Goal: Task Accomplishment & Management: Manage account settings

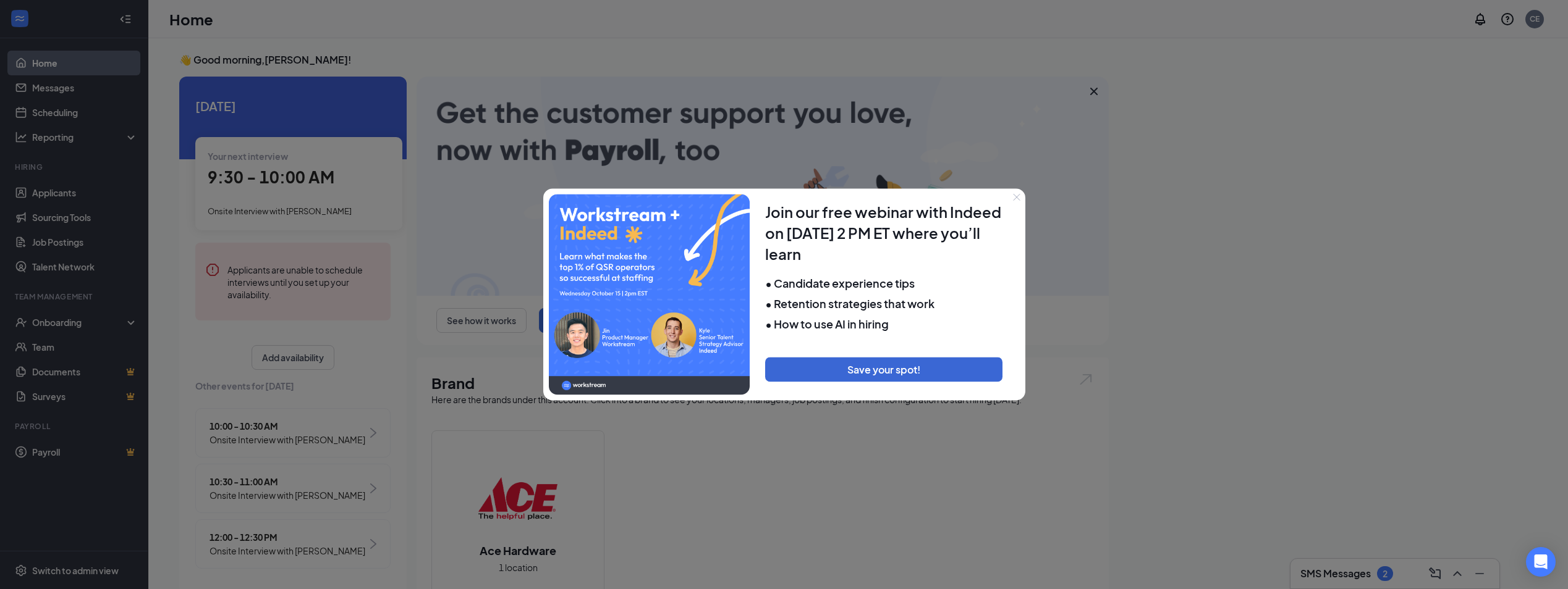
click at [41, 113] on div at bounding box center [784, 294] width 1568 height 589
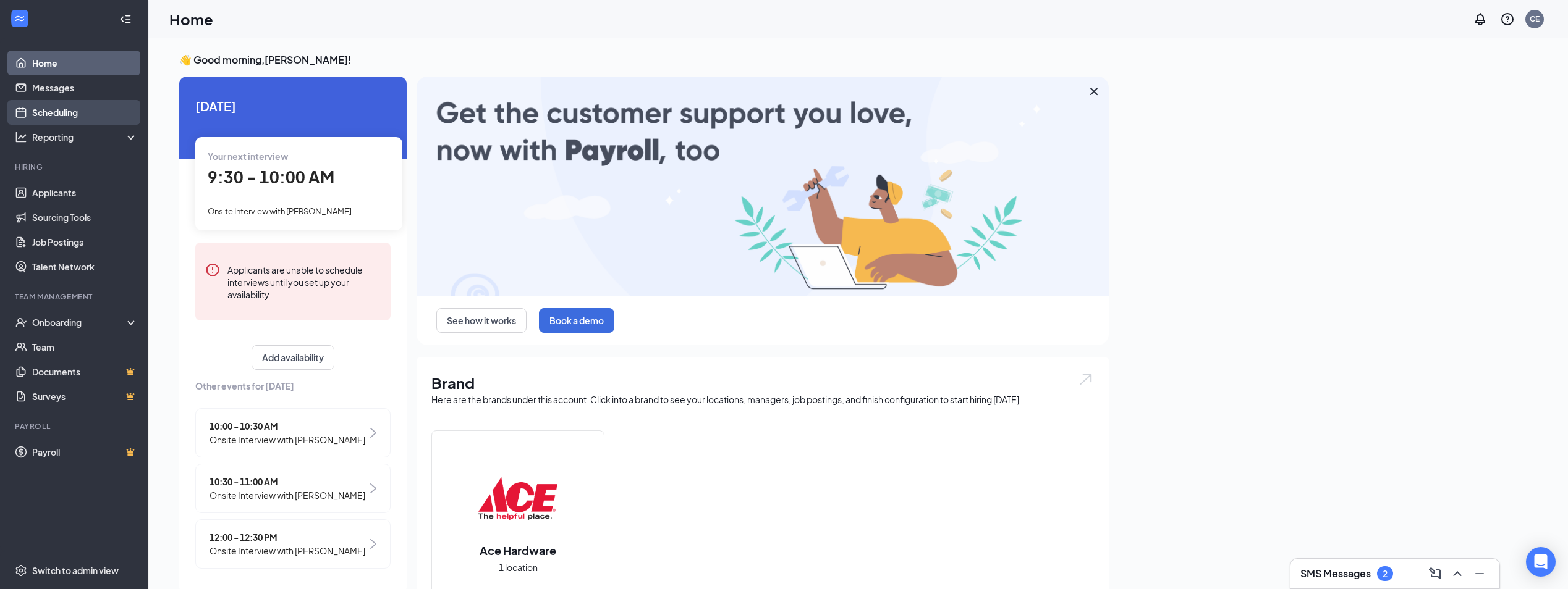
click at [68, 116] on link "Scheduling" at bounding box center [85, 113] width 106 height 25
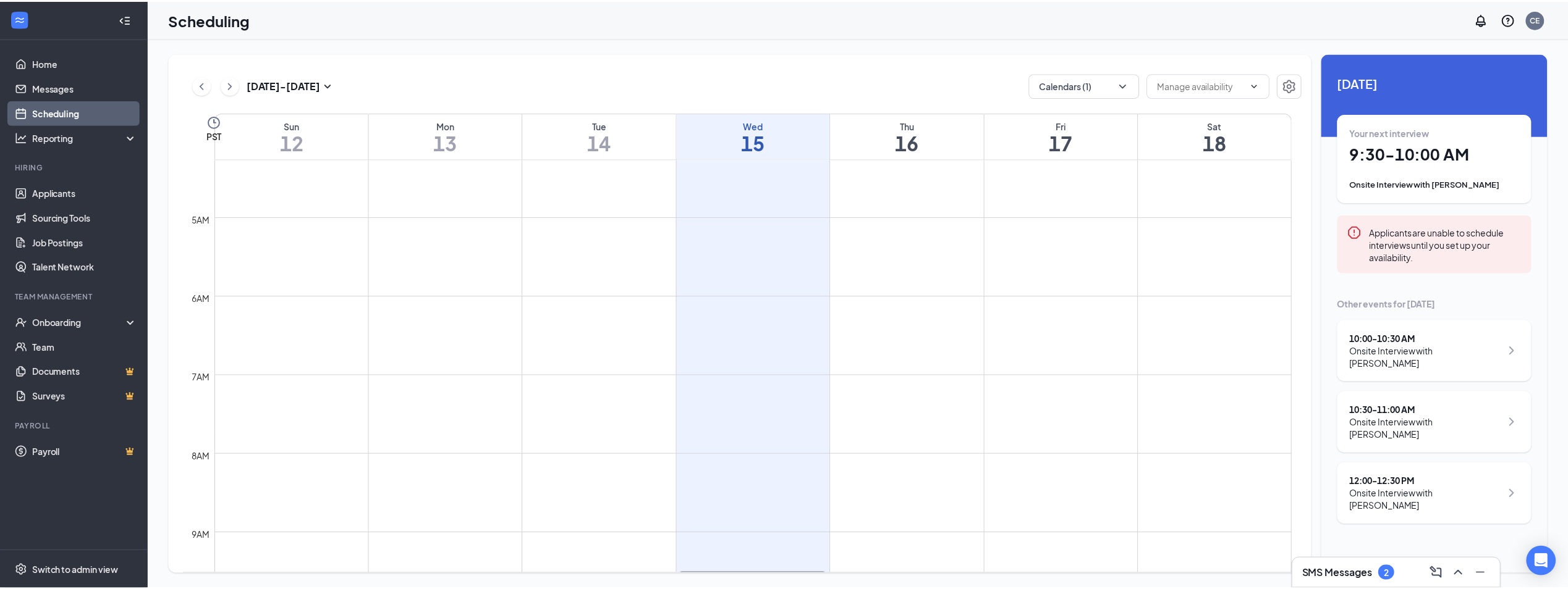
scroll to position [298, 0]
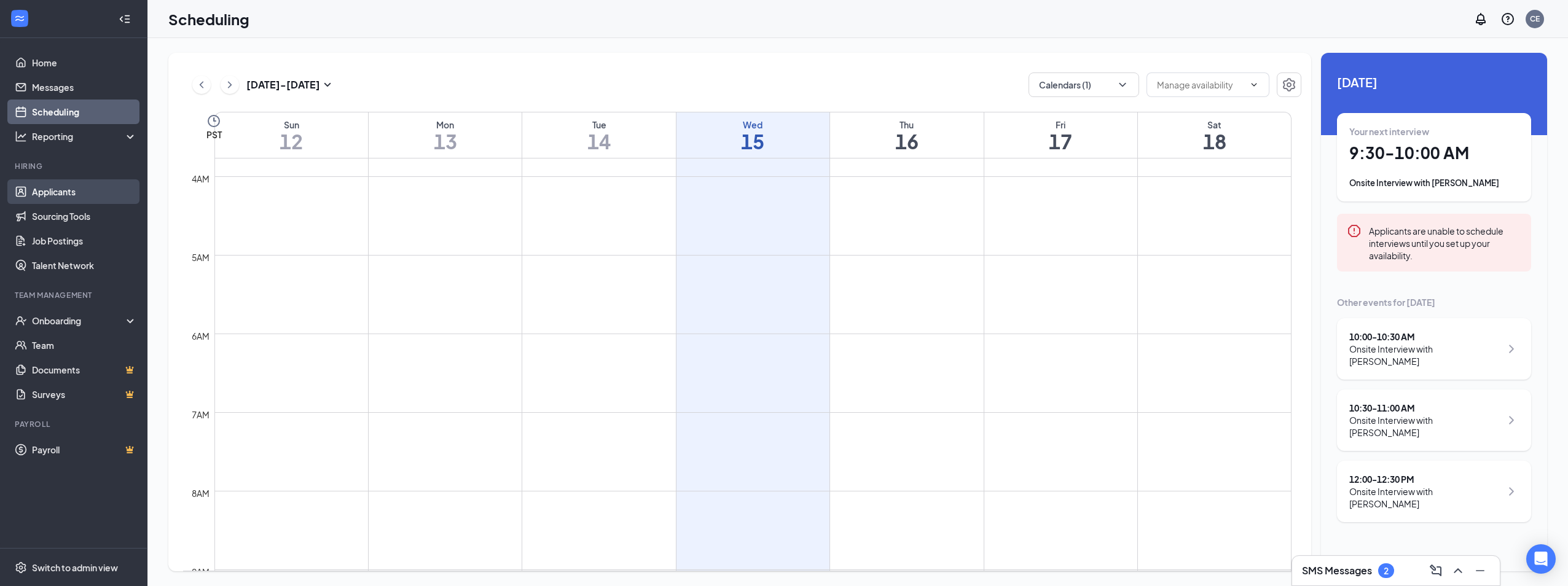
click at [64, 192] on link "Applicants" at bounding box center [84, 191] width 105 height 25
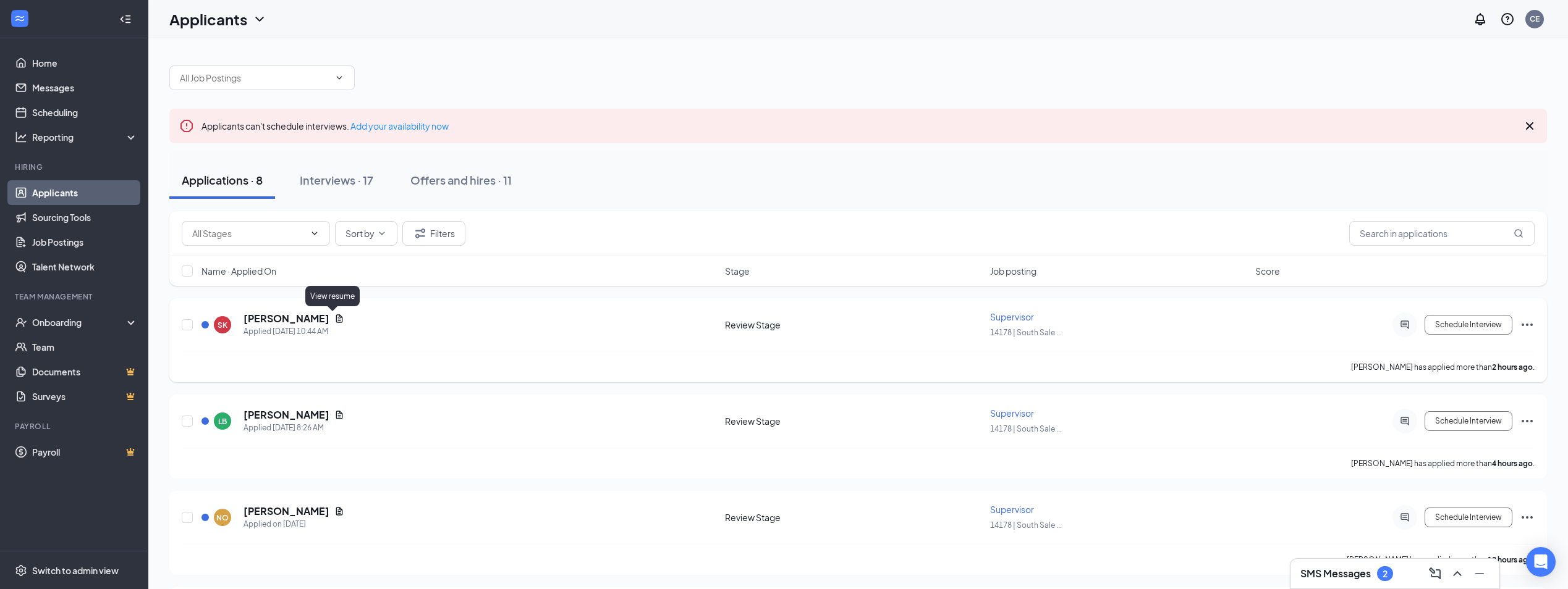
click at [335, 318] on icon "Document" at bounding box center [339, 318] width 10 height 10
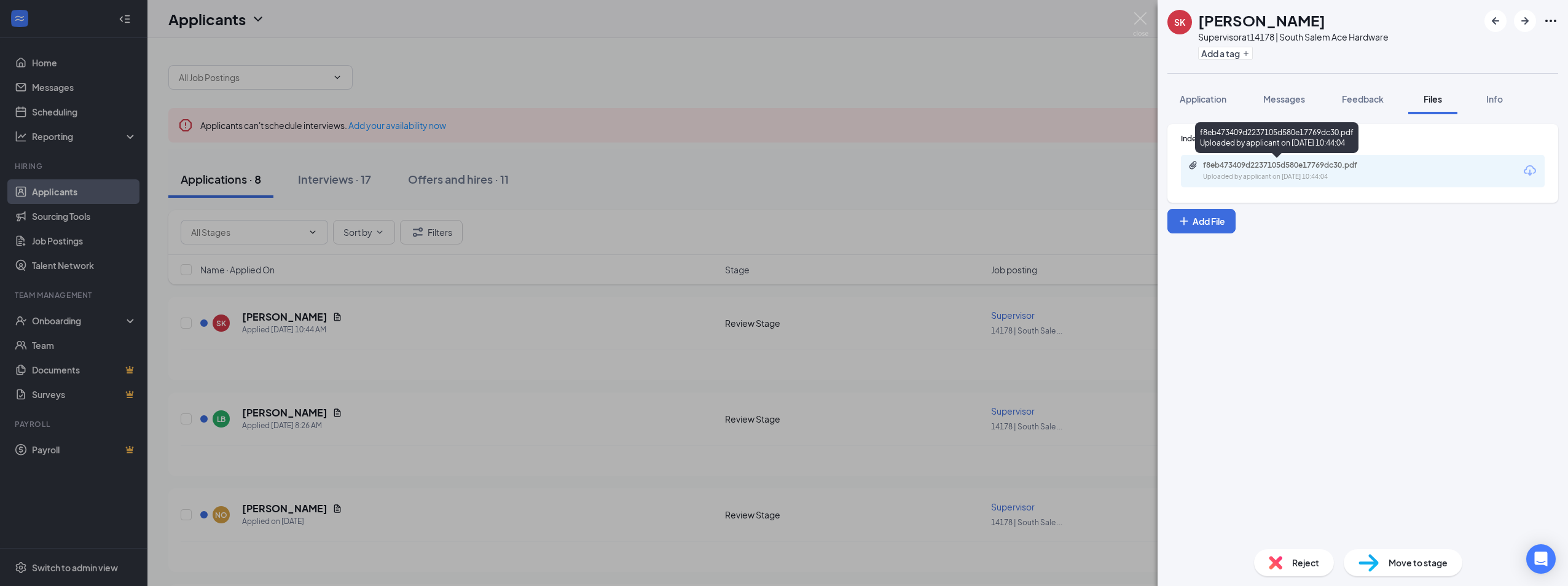
click at [1219, 170] on div "f8eb473409d2237105d580e17769dc30.pdf Uploaded by applicant on [DATE] 10:44:04" at bounding box center [1288, 171] width 199 height 22
click at [314, 415] on div "SK [PERSON_NAME] Supervisor at 14178 | South Salem Ace Hardware Add a tag Appli…" at bounding box center [784, 293] width 1568 height 586
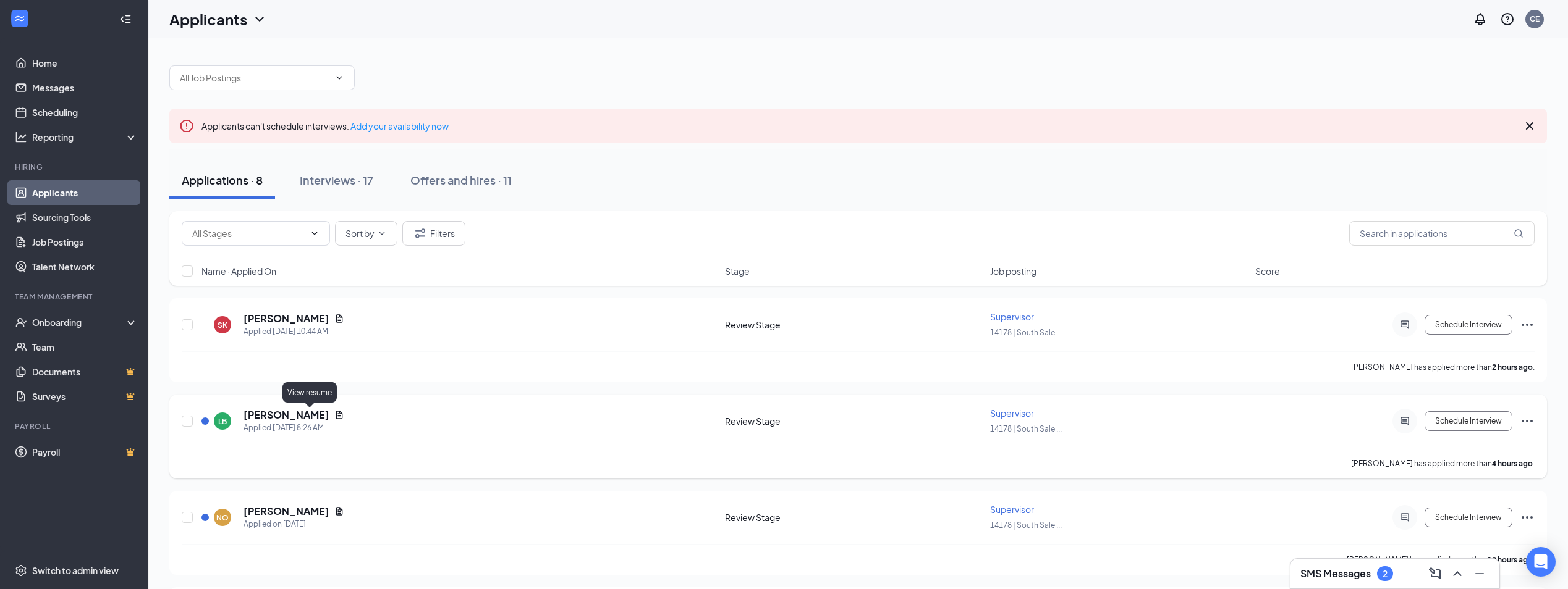
click at [336, 412] on icon "Document" at bounding box center [339, 414] width 7 height 8
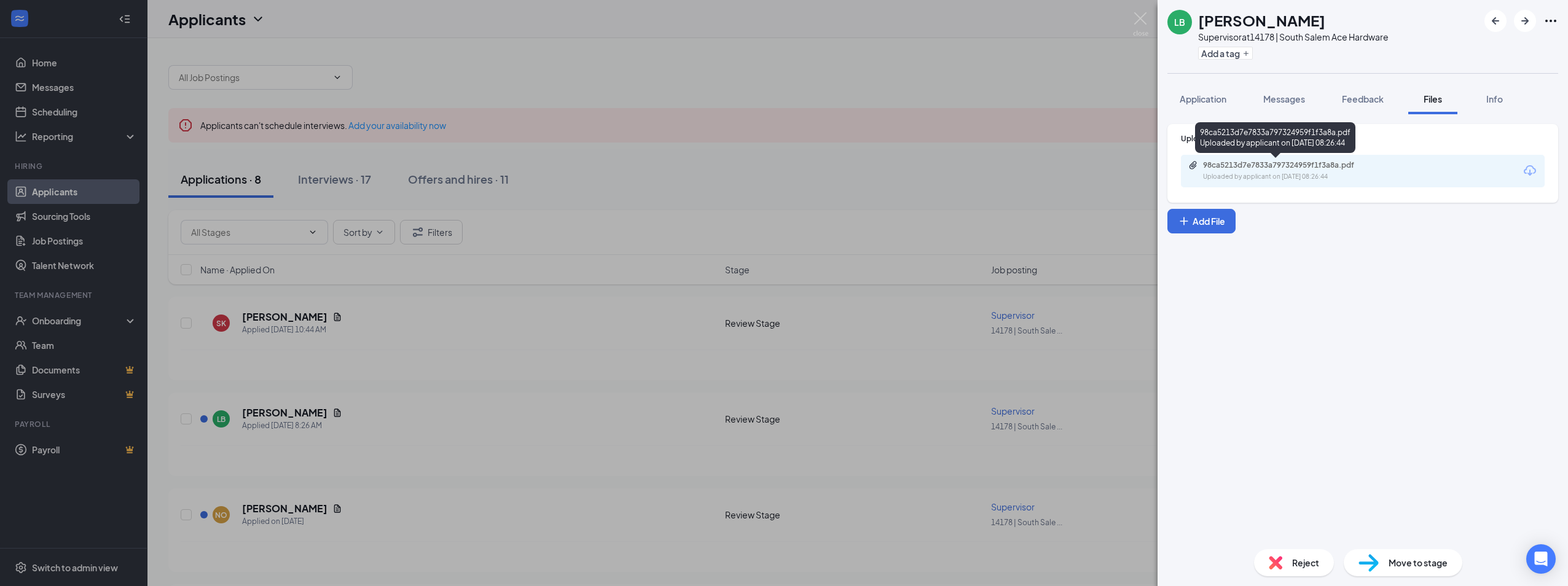
click at [1262, 163] on div "98ca5213d7e7833a797324959f1f3a8a.pdf" at bounding box center [1289, 165] width 172 height 10
click at [472, 394] on div "LB [PERSON_NAME] Supervisor at 14178 | South Salem Ace Hardware Add a tag Appli…" at bounding box center [784, 293] width 1568 height 586
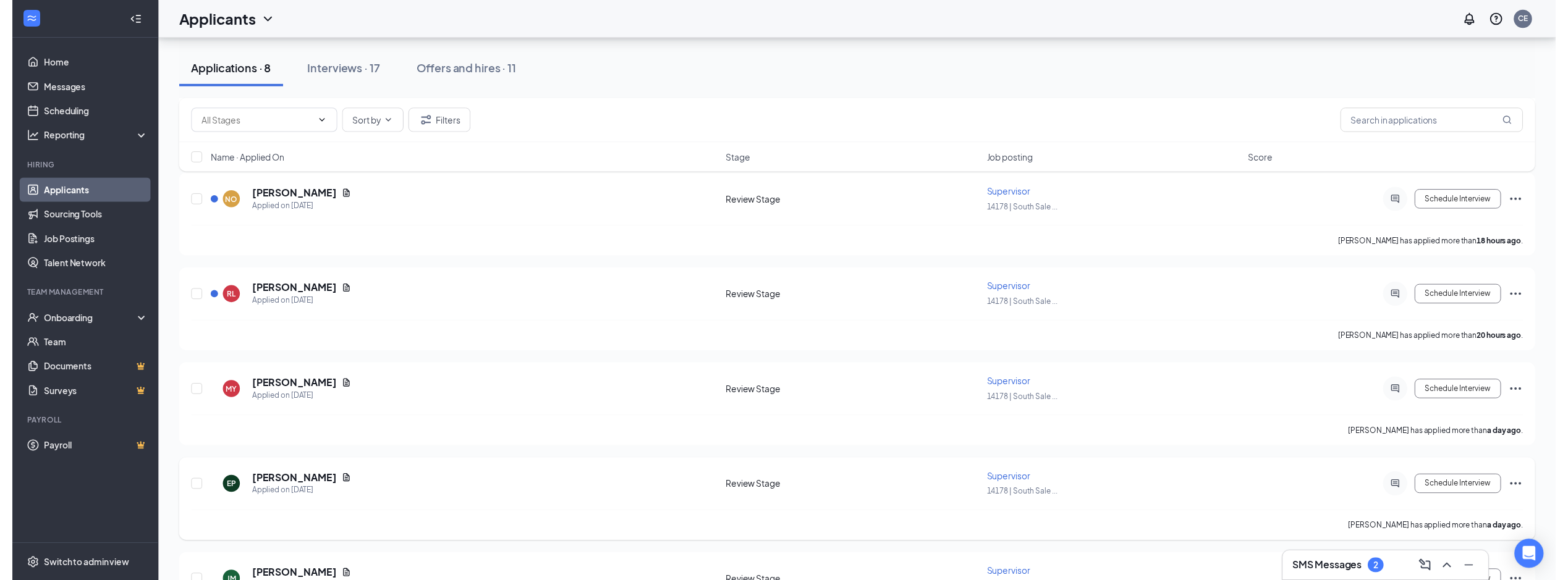
scroll to position [235, 0]
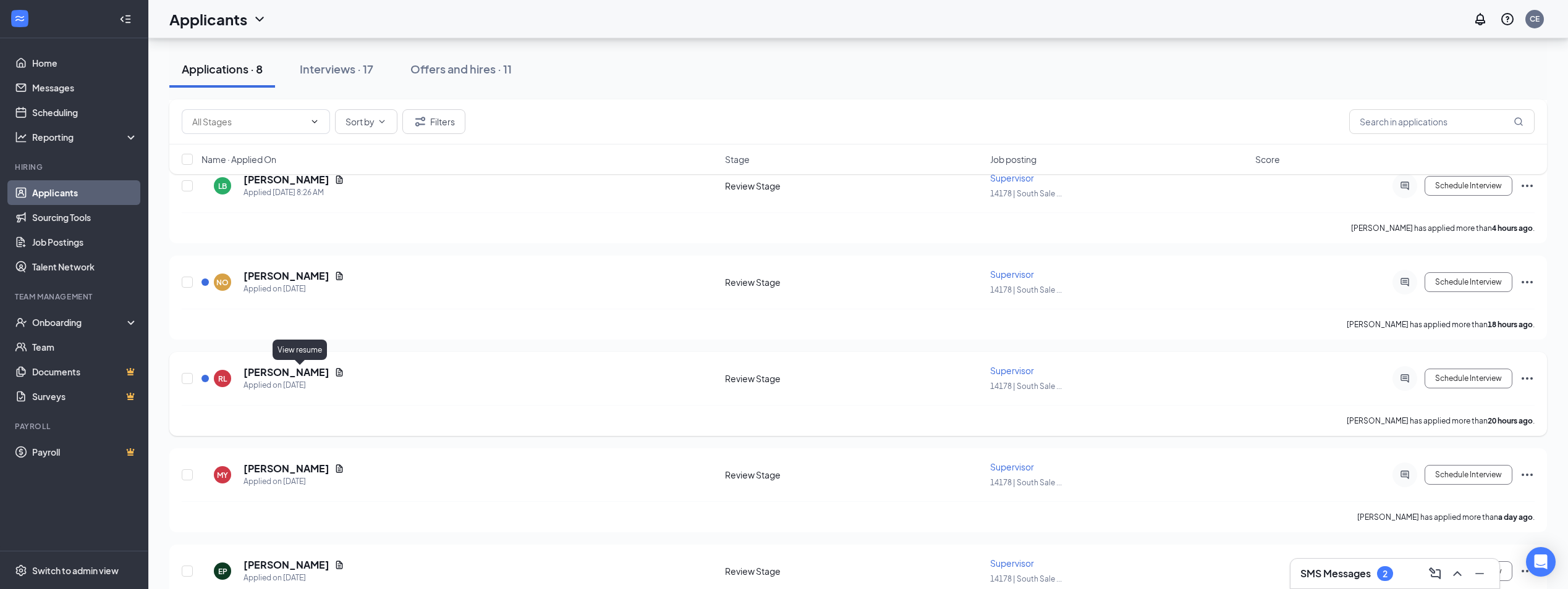
click at [336, 372] on icon "Document" at bounding box center [339, 372] width 7 height 8
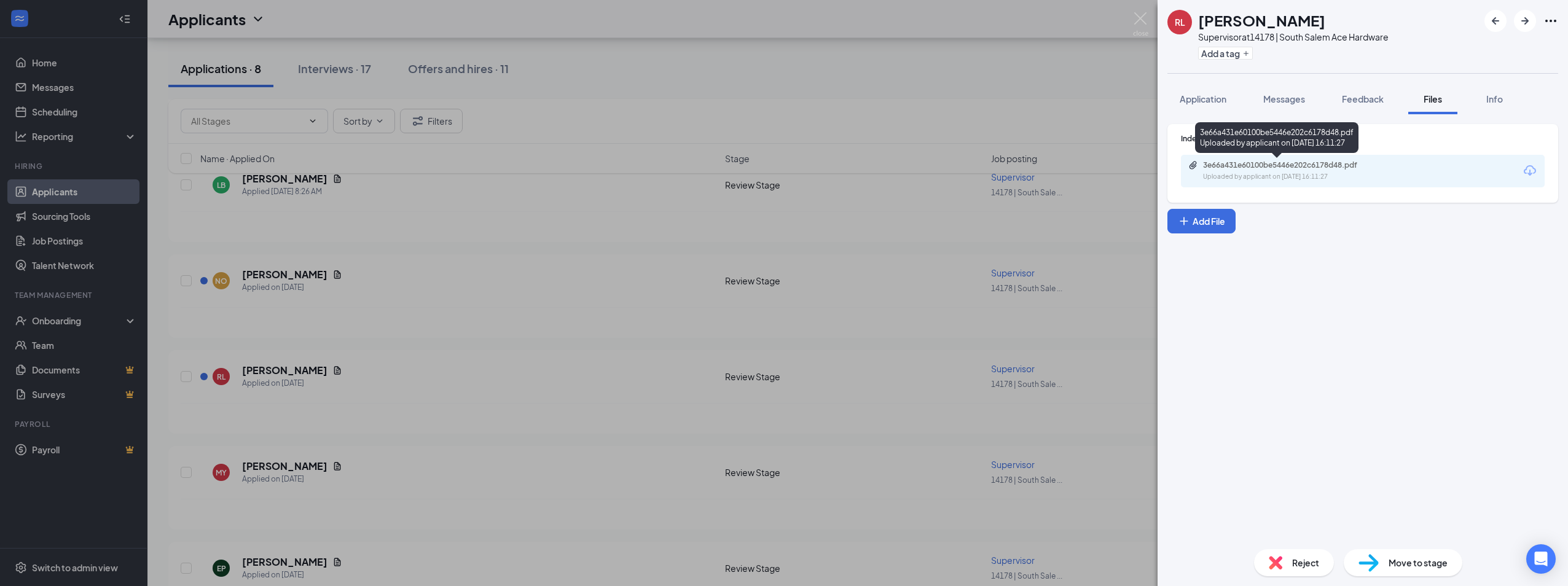
click at [1285, 171] on div "3e66a431e60100be5446e202c6178d48.pdf Uploaded by applicant on [DATE] 16:11:27" at bounding box center [1288, 171] width 199 height 22
click at [342, 361] on div "[PERSON_NAME] [PERSON_NAME] Supervisor at 14178 | South Salem Ace Hardware Add …" at bounding box center [784, 293] width 1568 height 586
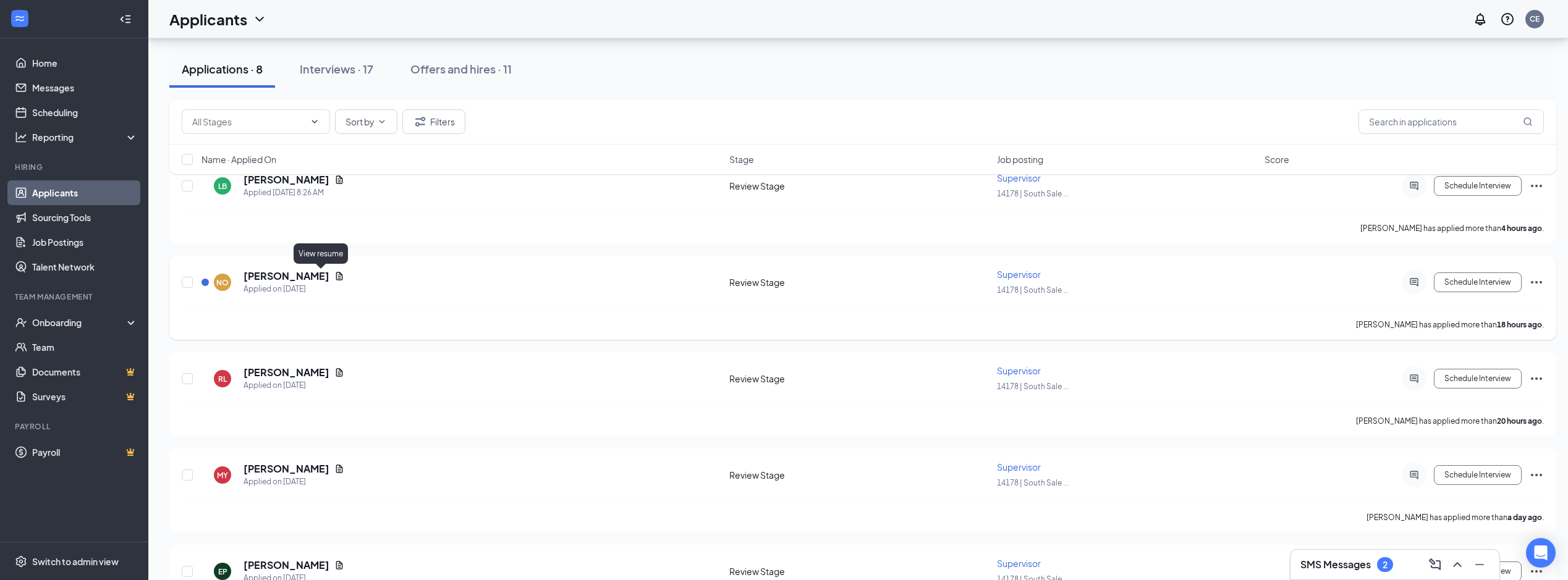
click at [336, 277] on icon "Document" at bounding box center [339, 276] width 7 height 8
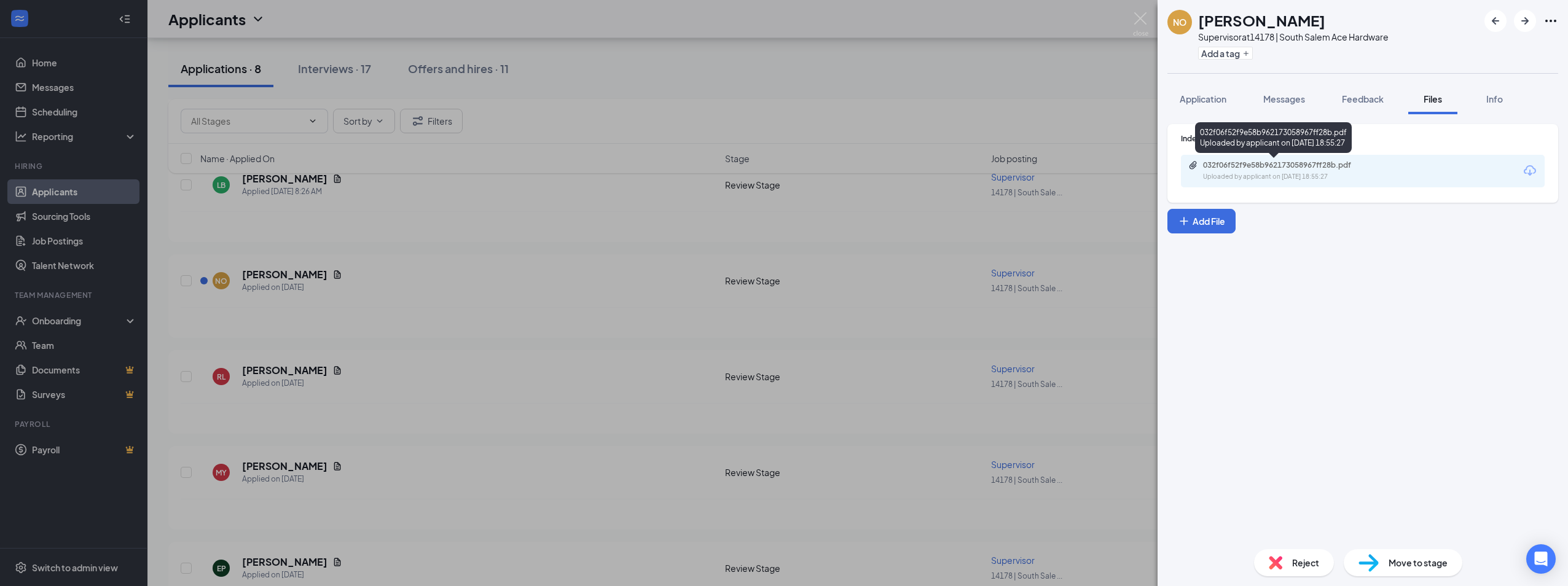
click at [1285, 165] on div "032f06f52f9e58b962173058967ff28b.pdf" at bounding box center [1289, 165] width 172 height 10
click at [460, 143] on div "NO [PERSON_NAME] Supervisor at 14178 | [GEOGRAPHIC_DATA] Ace Hardware Add a tag…" at bounding box center [784, 293] width 1568 height 586
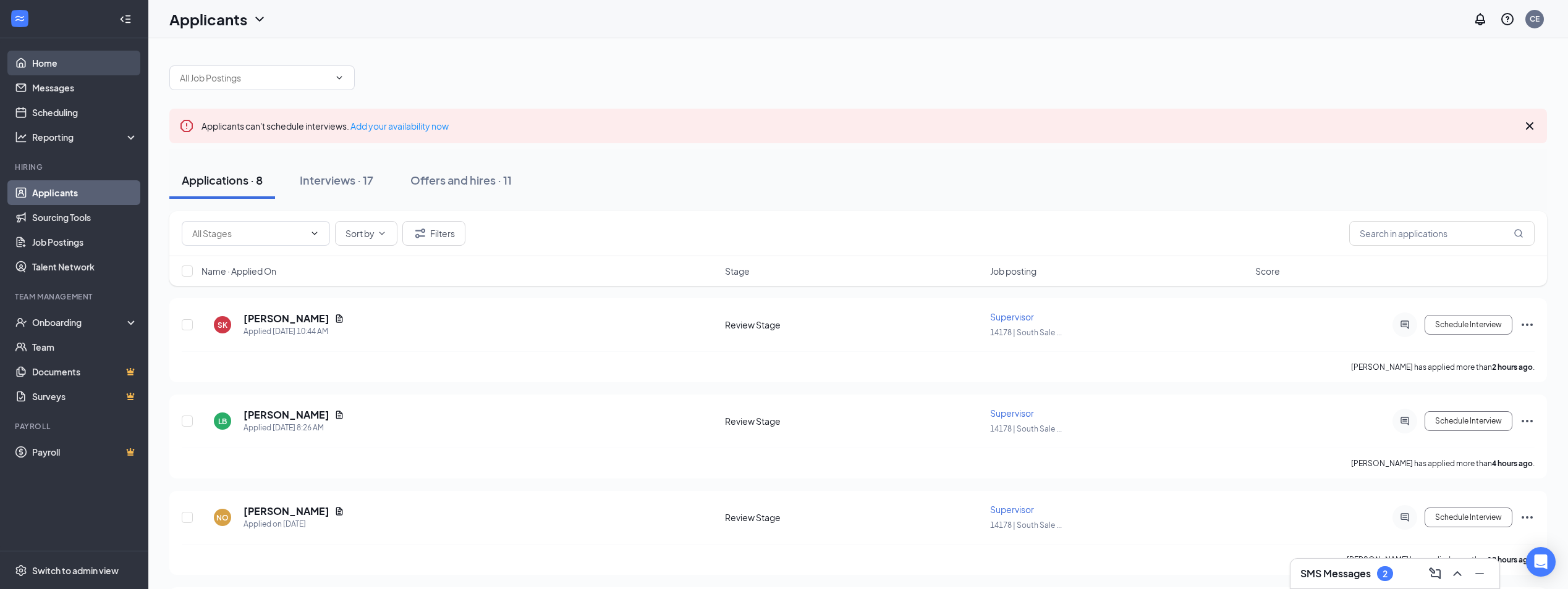
click at [97, 62] on link "Home" at bounding box center [85, 63] width 106 height 25
